Goal: Complete application form: Complete application form

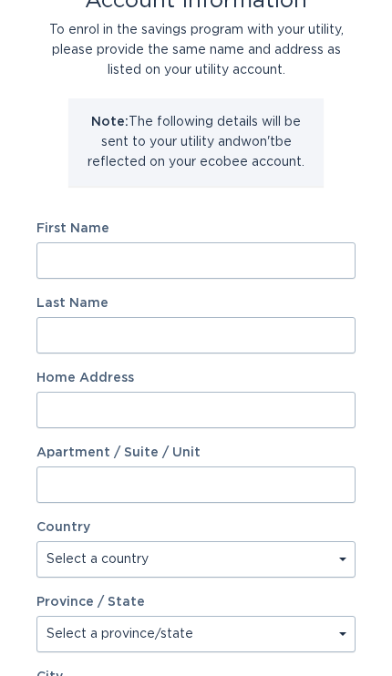
scroll to position [89, 0]
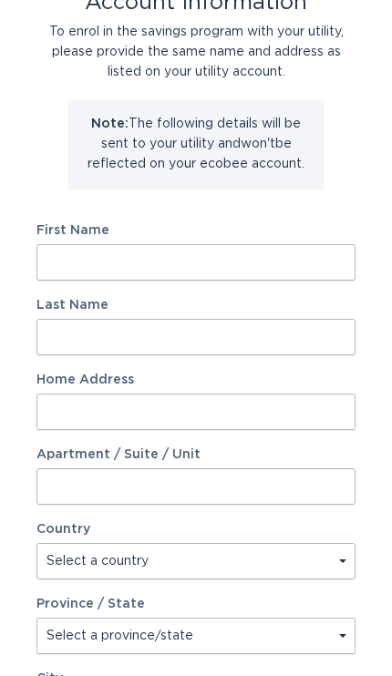
click at [245, 261] on input "First Name" at bounding box center [195, 262] width 319 height 36
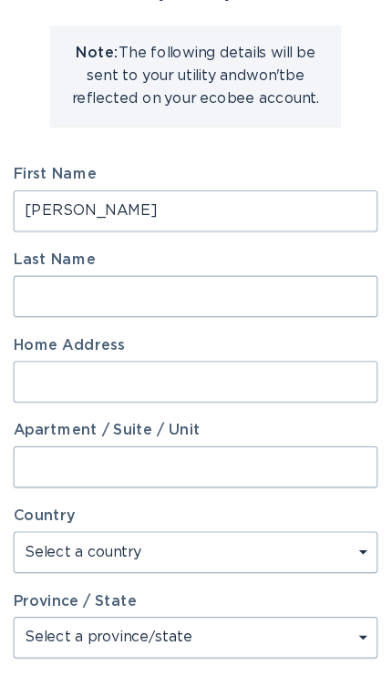
type input "[PERSON_NAME]"
click at [236, 319] on input "Last Name" at bounding box center [195, 337] width 319 height 36
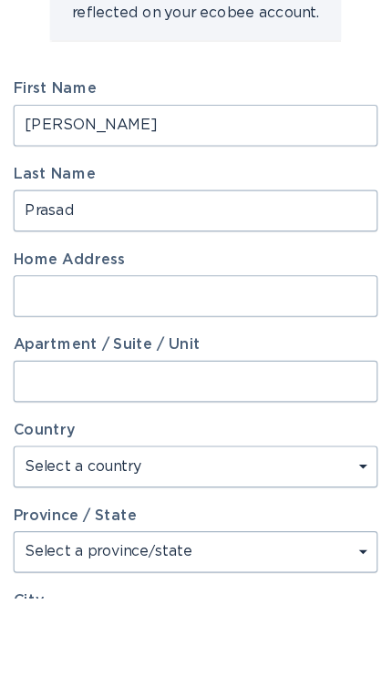
type input "Prasad"
click at [202, 394] on input "Home Address" at bounding box center [195, 412] width 319 height 36
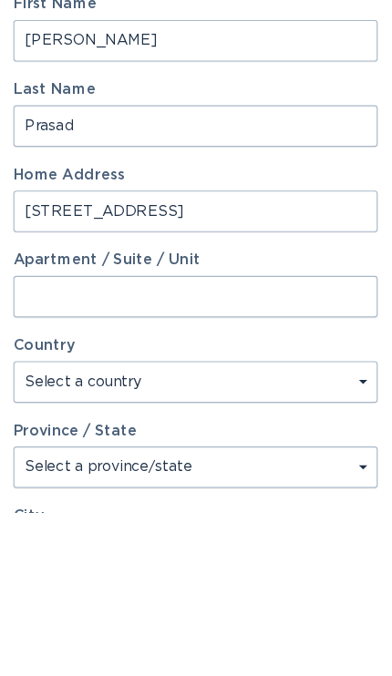
type input "[STREET_ADDRESS]"
click at [218, 543] on select "Select a country [GEOGRAPHIC_DATA] [GEOGRAPHIC_DATA]" at bounding box center [195, 561] width 319 height 36
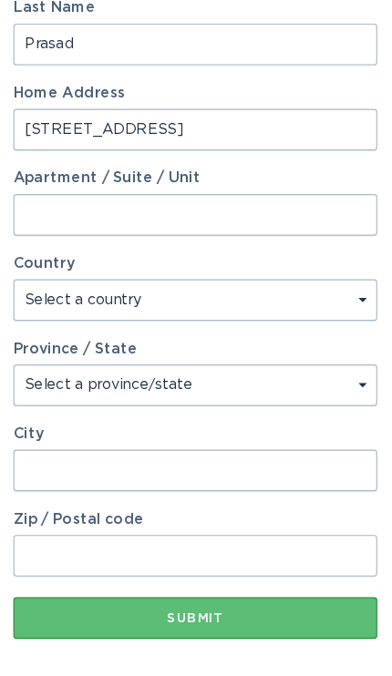
select select "US"
click at [234, 339] on select "Select a province/state [US_STATE] [US_STATE] [US_STATE] [US_STATE] [US_STATE] …" at bounding box center [195, 338] width 319 height 36
select select "GA"
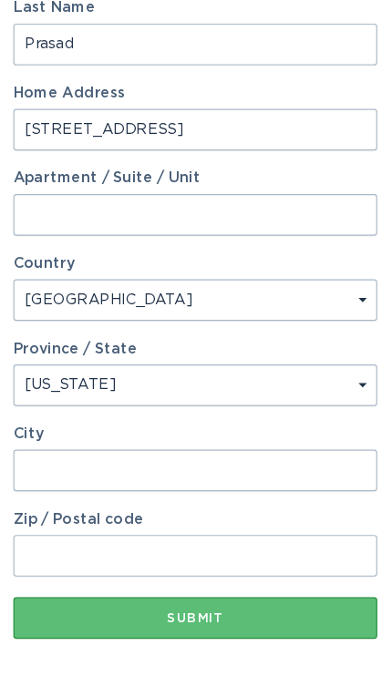
click at [208, 407] on input "City" at bounding box center [195, 412] width 319 height 36
click at [240, 418] on input "City" at bounding box center [195, 412] width 319 height 36
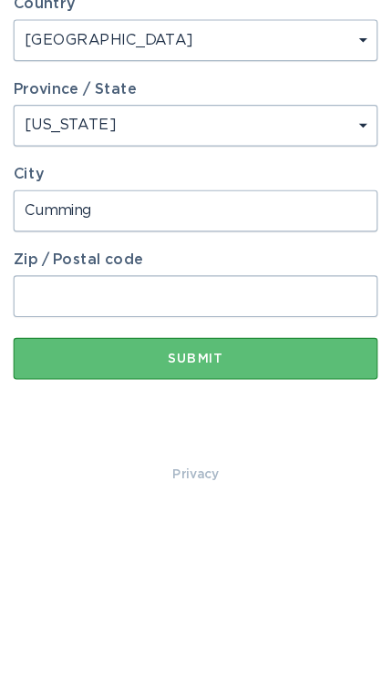
type input "Cumming"
click at [227, 469] on input "Zip / Postal code" at bounding box center [195, 487] width 319 height 36
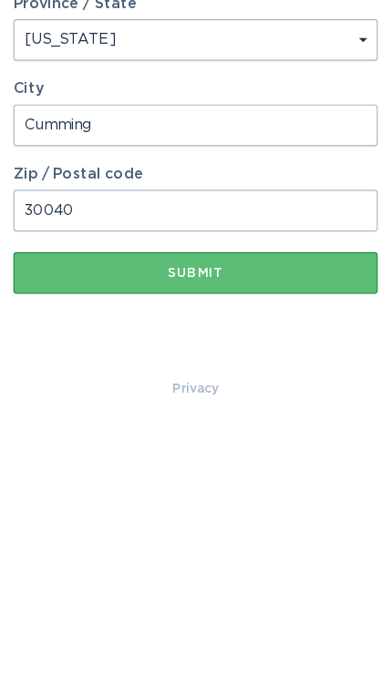
type input "30040"
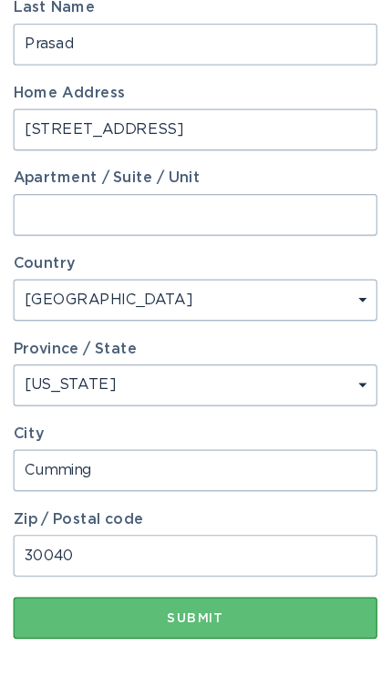
click at [203, 548] on button "Submit" at bounding box center [195, 542] width 319 height 36
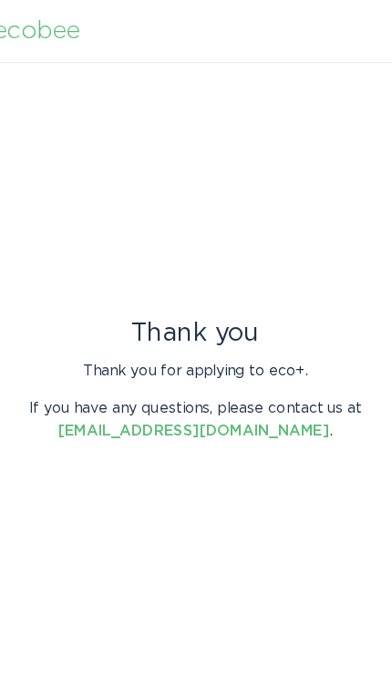
scroll to position [0, 0]
